Goal: Complete application form

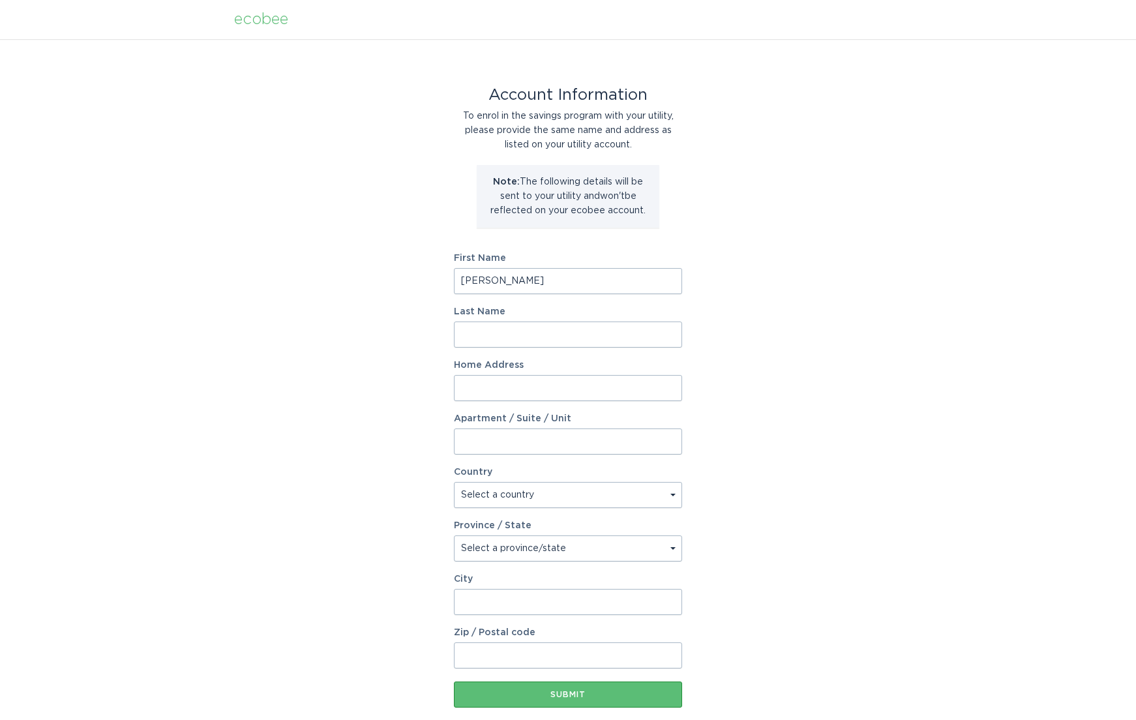
type input "[PERSON_NAME]"
type input "[STREET_ADDRESS]"
select select "US"
select select "CA"
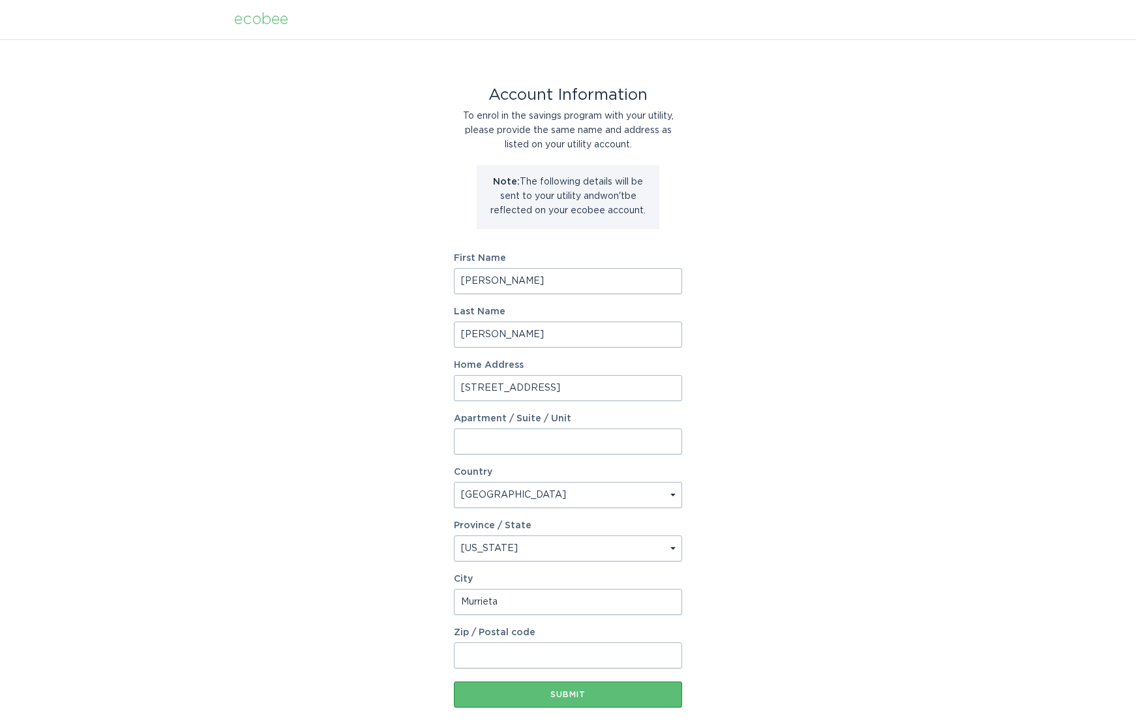
type input "Murrieta"
type input "92562"
click at [309, 360] on div "Account Information To enrol in the savings program with your utility, please p…" at bounding box center [568, 399] width 1136 height 721
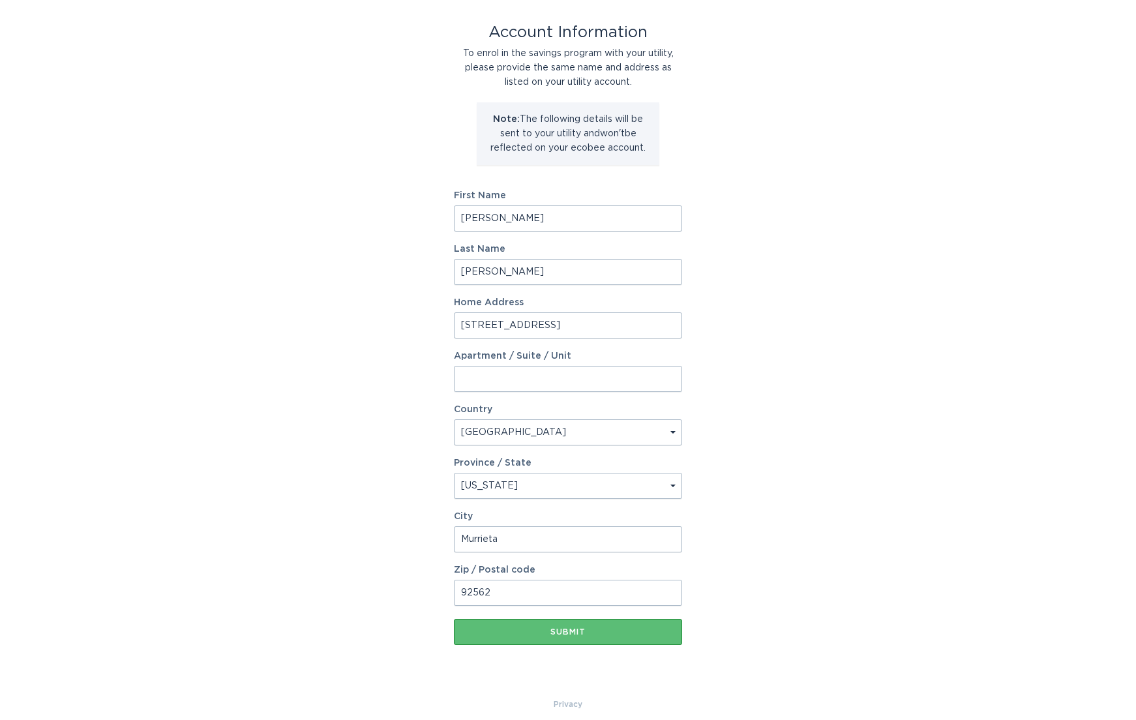
scroll to position [74, 0]
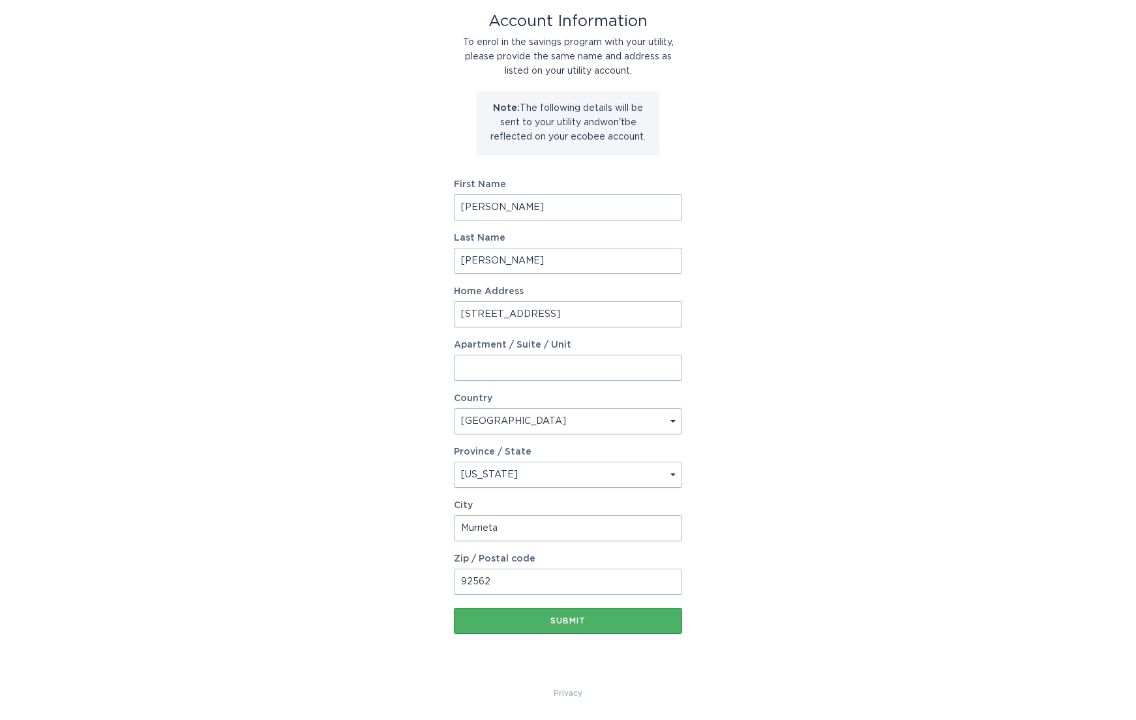
click at [535, 626] on button "Submit" at bounding box center [568, 621] width 228 height 26
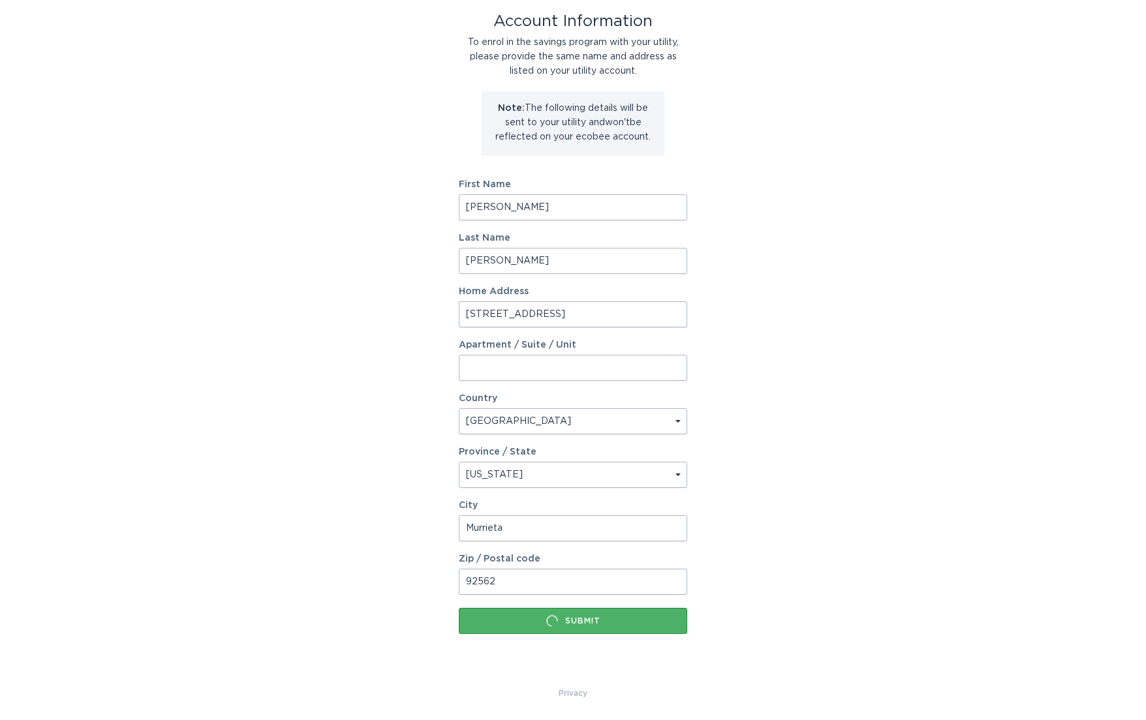
scroll to position [0, 0]
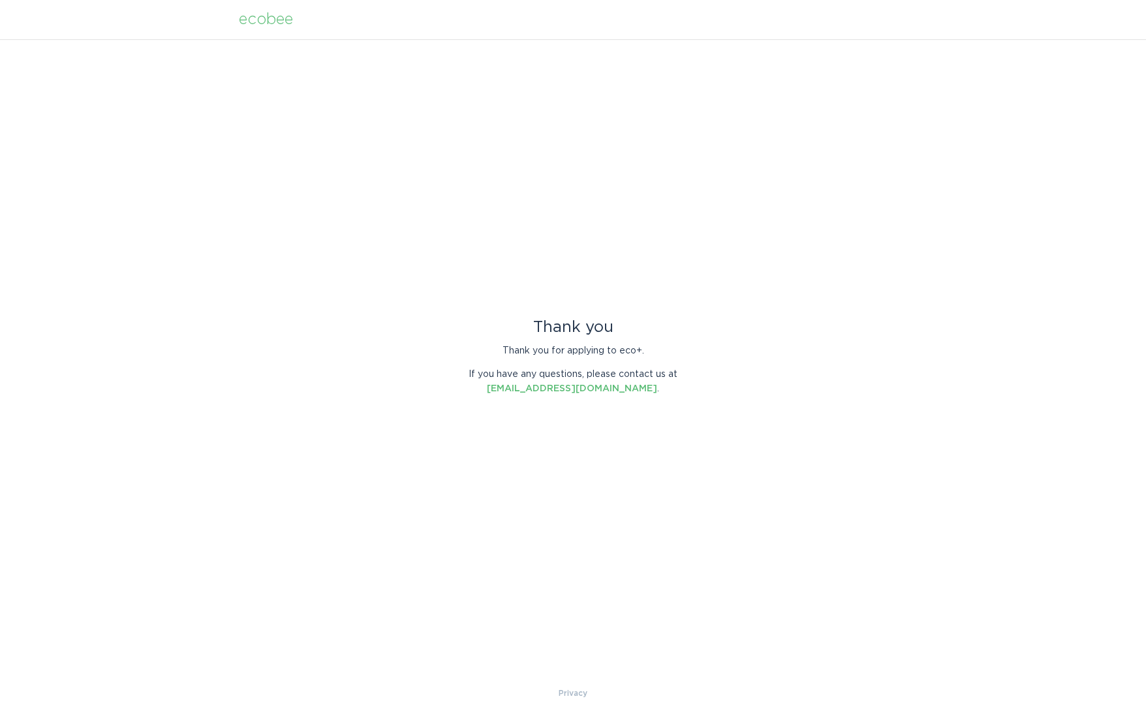
click at [701, 221] on div "Thank you Thank you for applying to eco+. If you have any questions, please con…" at bounding box center [573, 362] width 1146 height 647
click at [270, 29] on header "ecobee" at bounding box center [573, 19] width 668 height 39
click at [269, 23] on div "ecobee" at bounding box center [266, 19] width 54 height 14
